Goal: Check status: Check status

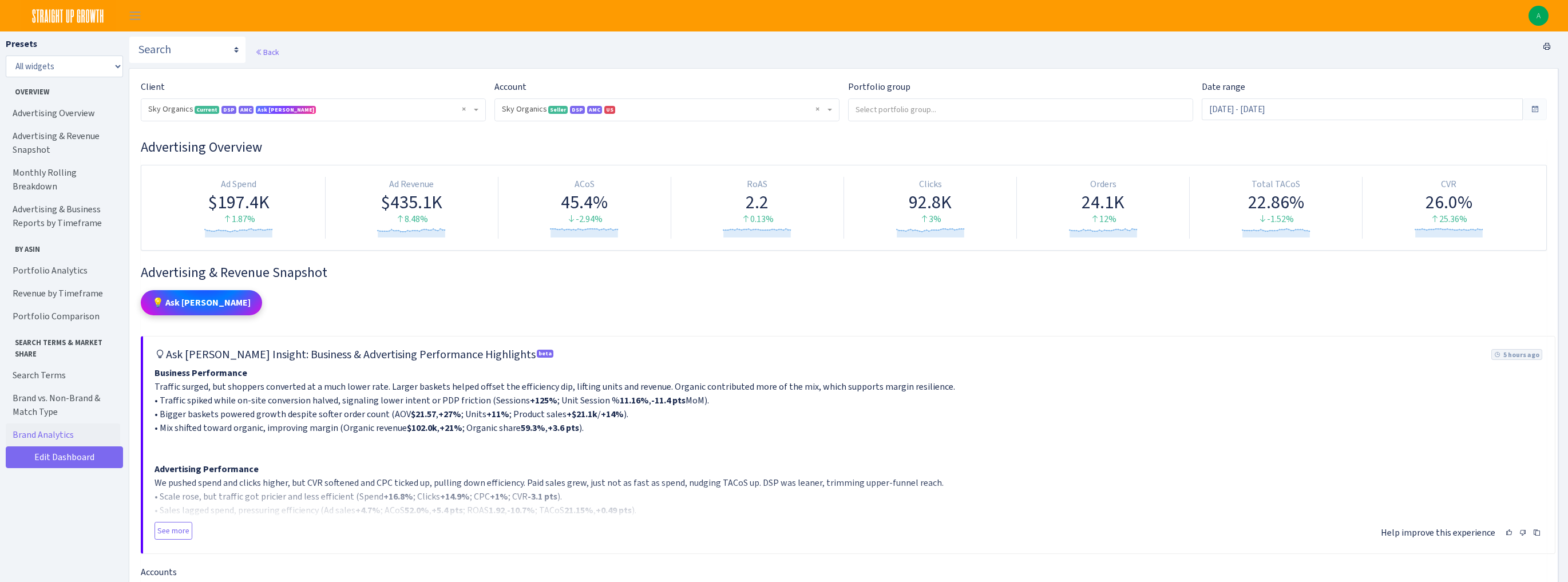
select select "[CREDIT_CARD_NUMBER]"
click at [1257, 112] on input "Sep 1, 2025 - Sep 30, 2025" at bounding box center [1363, 109] width 321 height 22
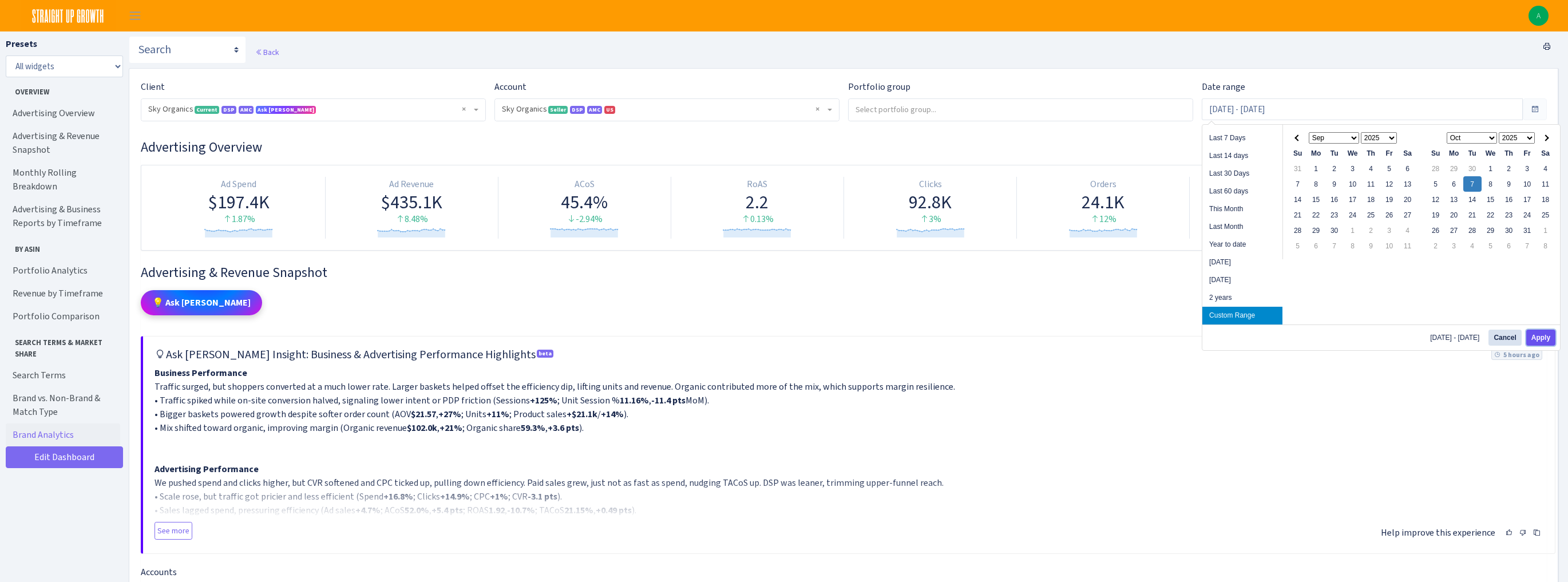
click at [1539, 332] on button "Apply" at bounding box center [1541, 337] width 29 height 16
type input "Oct 7, 2025 - Oct 7, 2025"
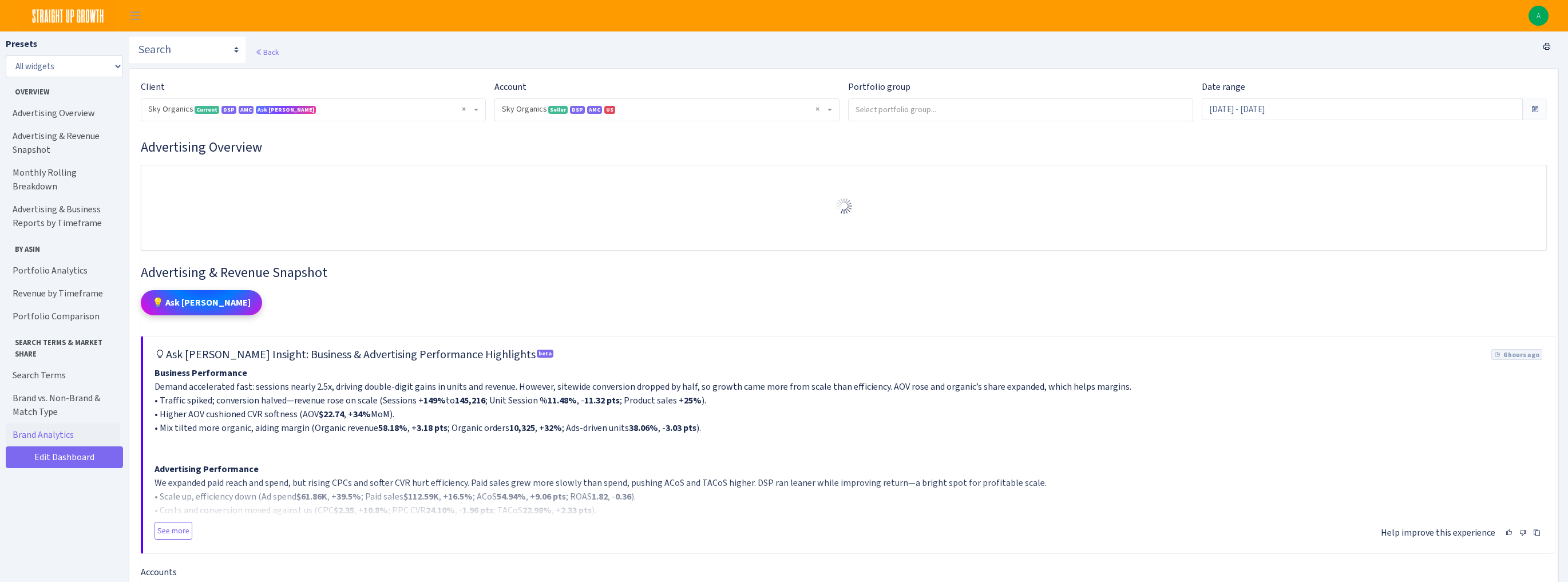
select select "[CREDIT_CARD_NUMBER]"
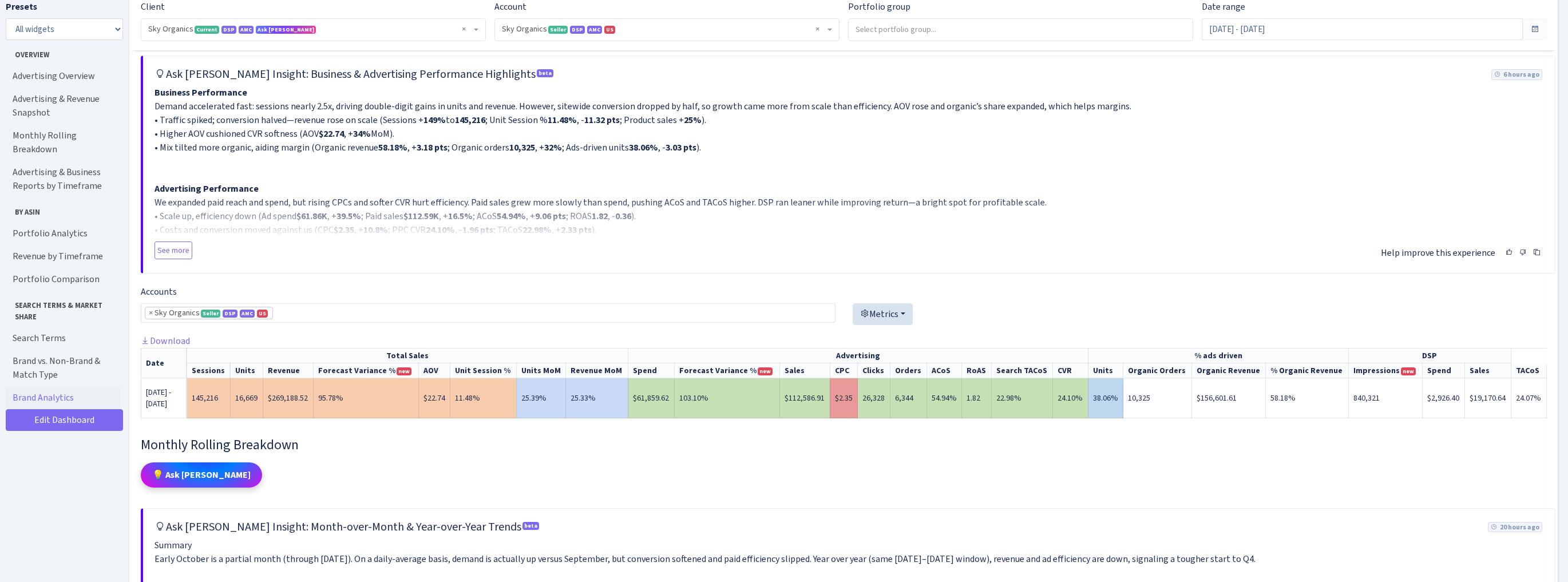
scroll to position [46, 0]
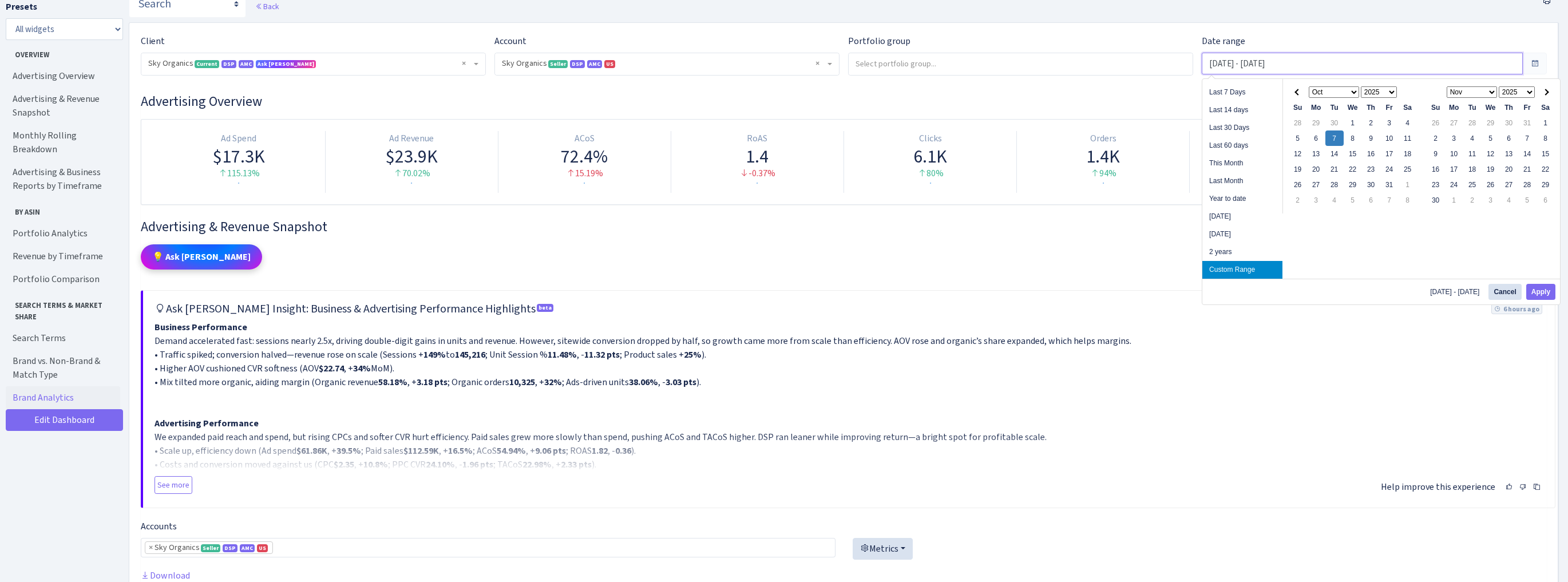
click at [1278, 64] on input "Oct 7, 2025 - Oct 7, 2025" at bounding box center [1363, 63] width 321 height 22
click at [1537, 292] on button "Apply" at bounding box center [1541, 292] width 29 height 16
type input "[DATE] - [DATE]"
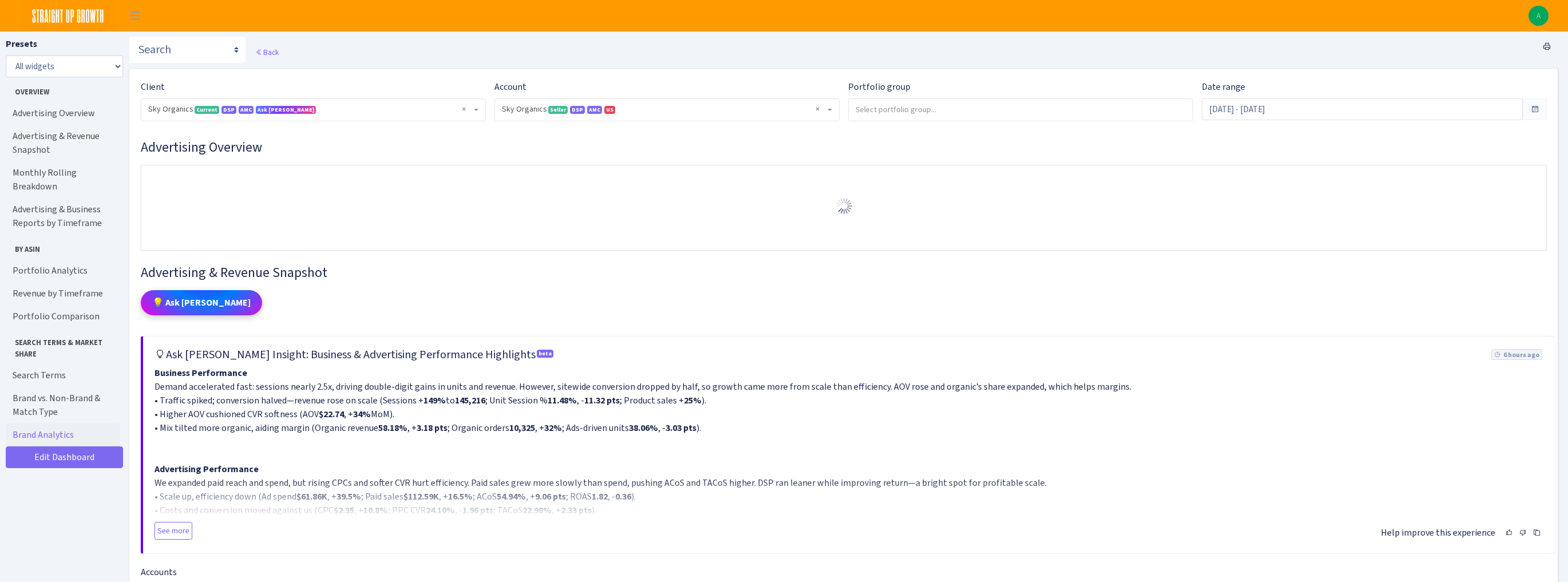
select select "[CREDIT_CARD_NUMBER]"
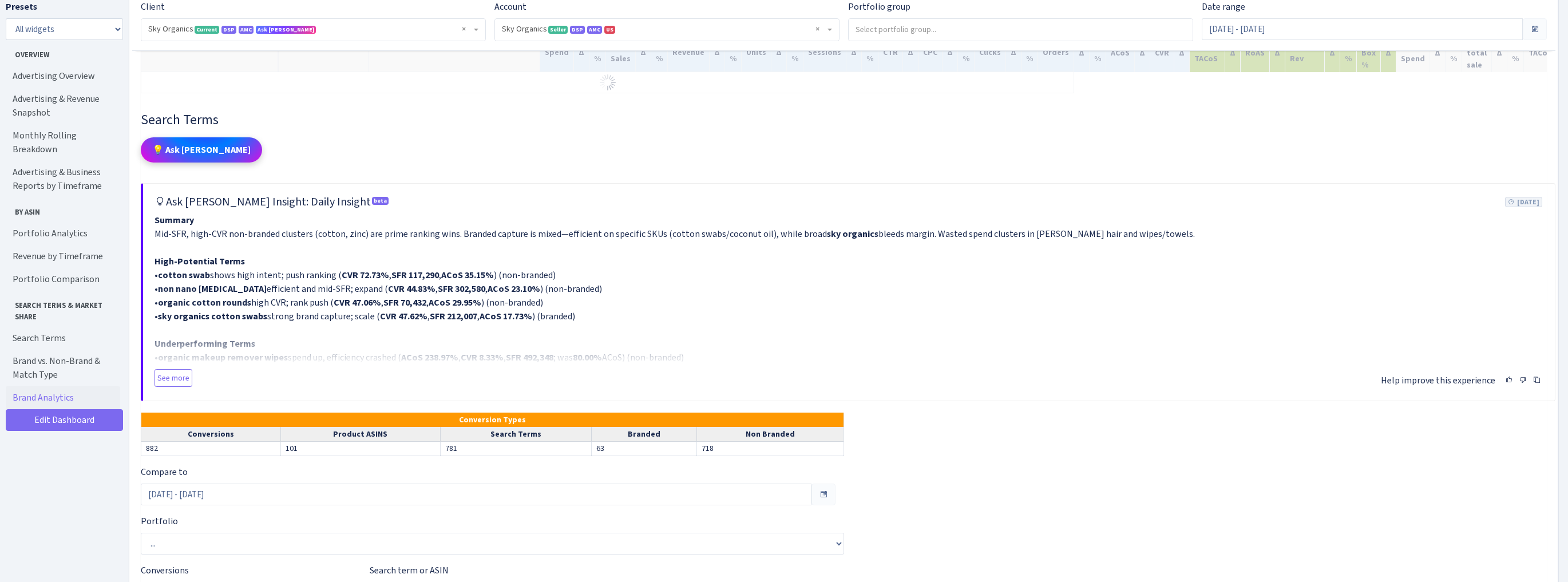
scroll to position [5035, 0]
